Goal: Find specific page/section: Find specific page/section

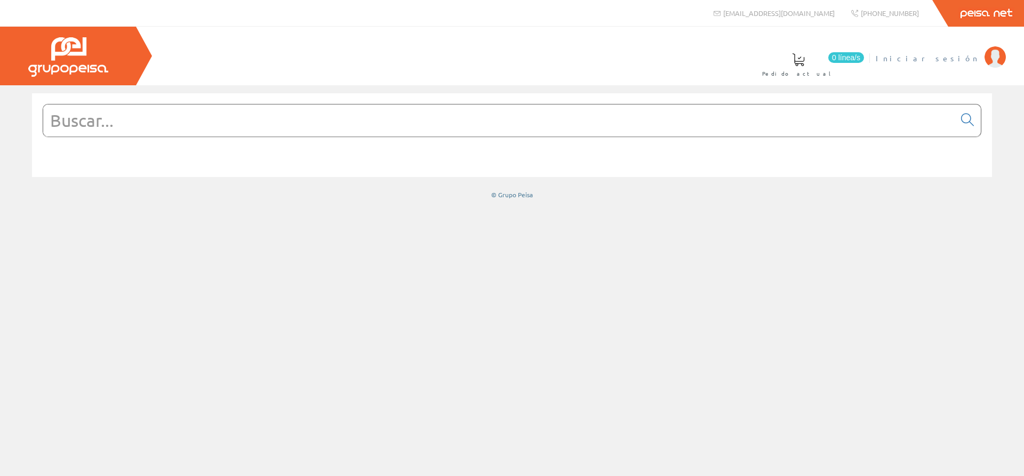
click at [962, 58] on span "Iniciar sesión" at bounding box center [926, 58] width 103 height 11
click at [977, 60] on span "Carlos Lidueña" at bounding box center [930, 58] width 98 height 11
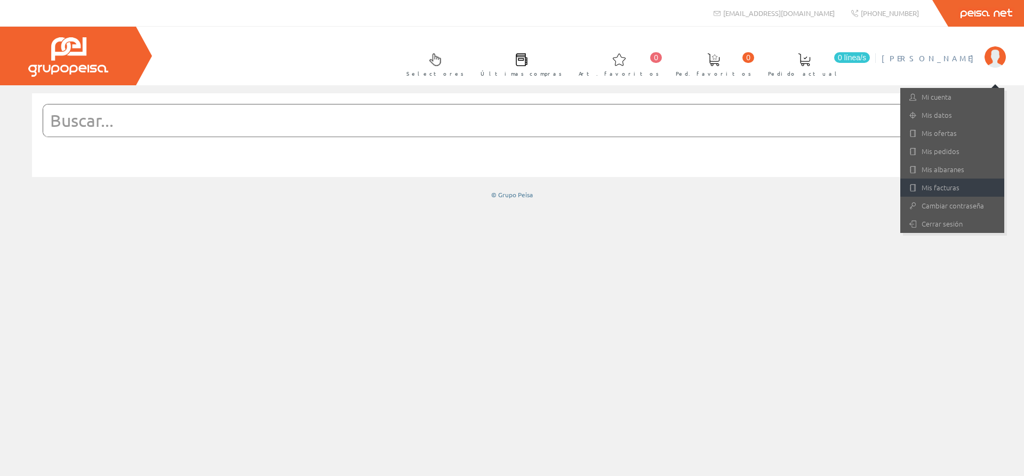
click at [950, 190] on link "Mis facturas" at bounding box center [952, 188] width 104 height 18
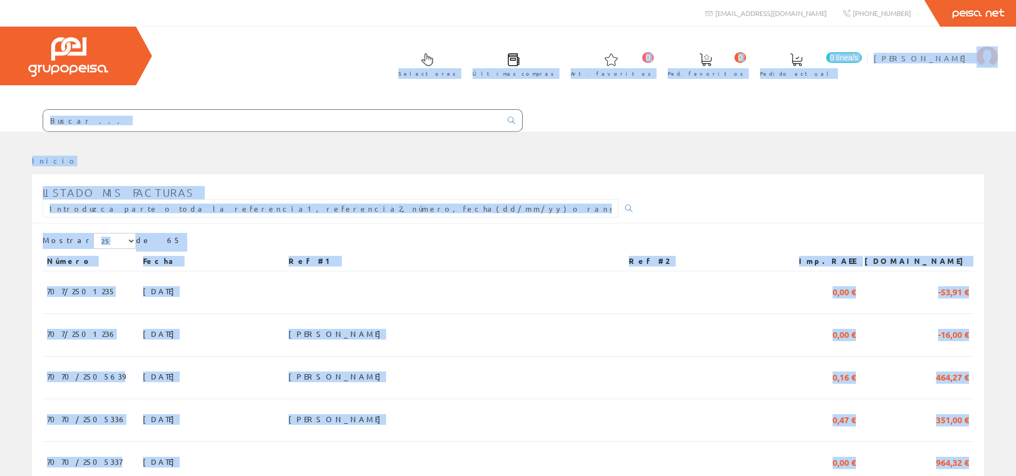
drag, startPoint x: 1015, startPoint y: 100, endPoint x: 1016, endPoint y: 114, distance: 14.0
click at [1015, 114] on html "[EMAIL_ADDRESS][DOMAIN_NAME] Peisa Net 0 0" at bounding box center [508, 238] width 1016 height 476
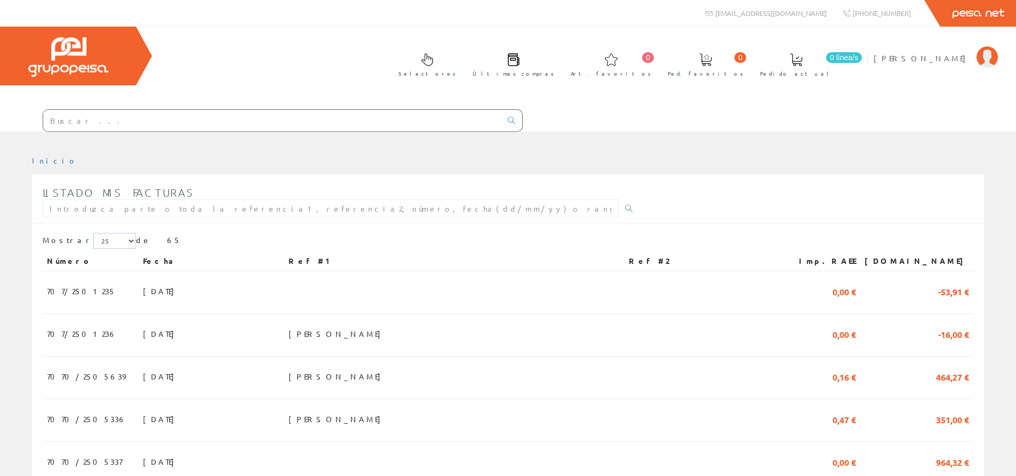
click at [1002, 98] on div "Selectores Últimas compras 0 0" at bounding box center [508, 79] width 1016 height 105
click at [952, 60] on span "[PERSON_NAME]" at bounding box center [922, 58] width 98 height 11
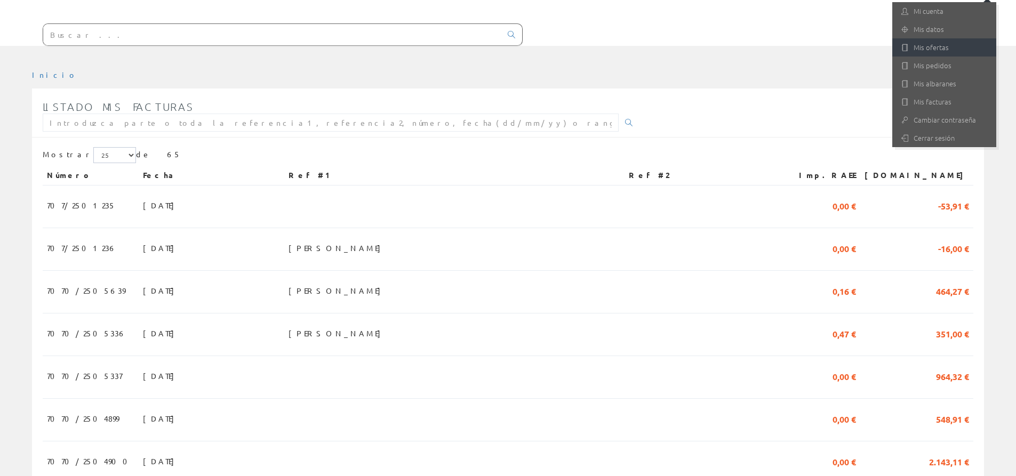
scroll to position [56, 0]
